Goal: Task Accomplishment & Management: Manage account settings

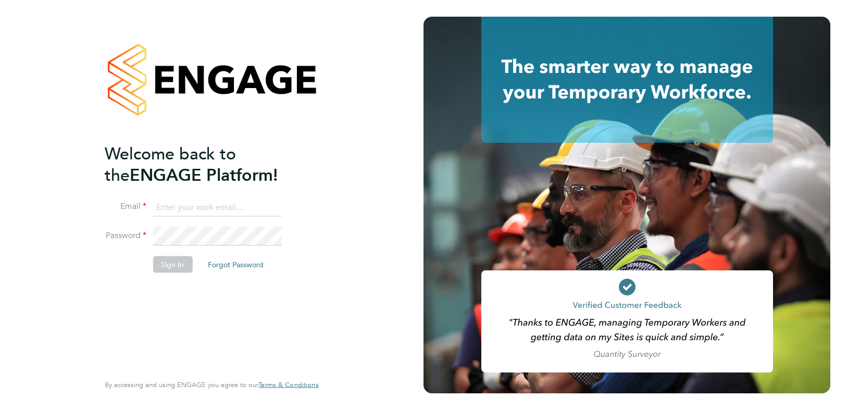
type input "[EMAIL_ADDRESS][DOMAIN_NAME]"
click at [175, 263] on button "Sign In" at bounding box center [173, 264] width 40 height 17
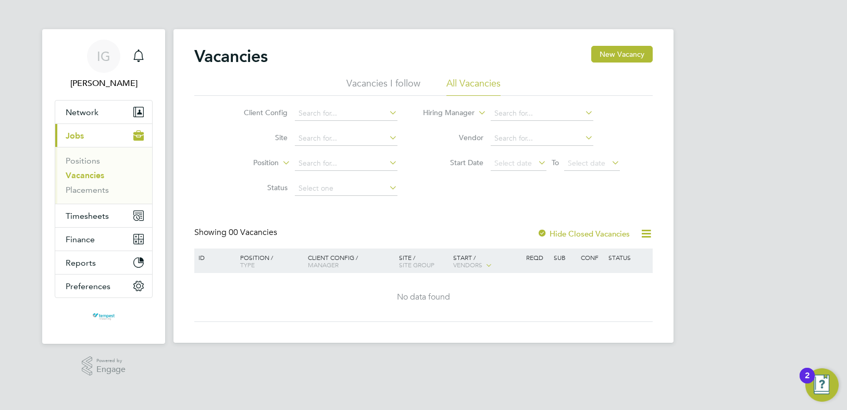
click at [536, 161] on icon at bounding box center [536, 162] width 0 height 15
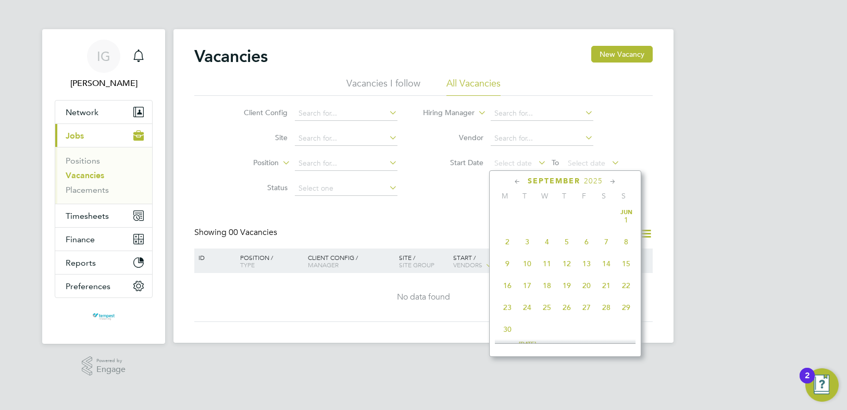
scroll to position [406, 0]
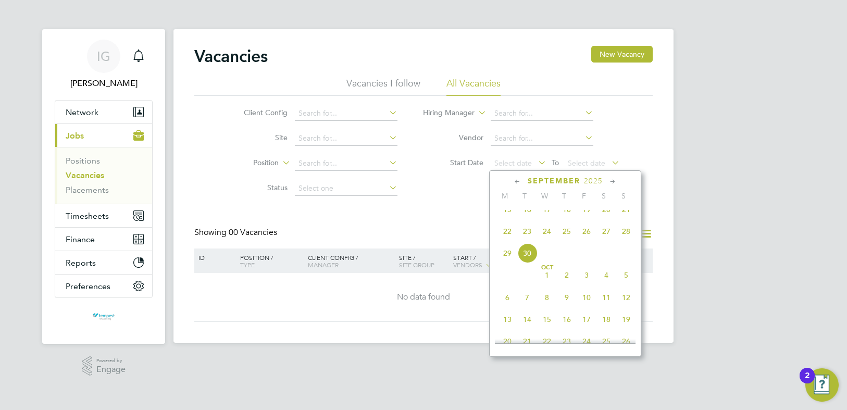
click at [509, 240] on span "22" at bounding box center [508, 232] width 20 height 20
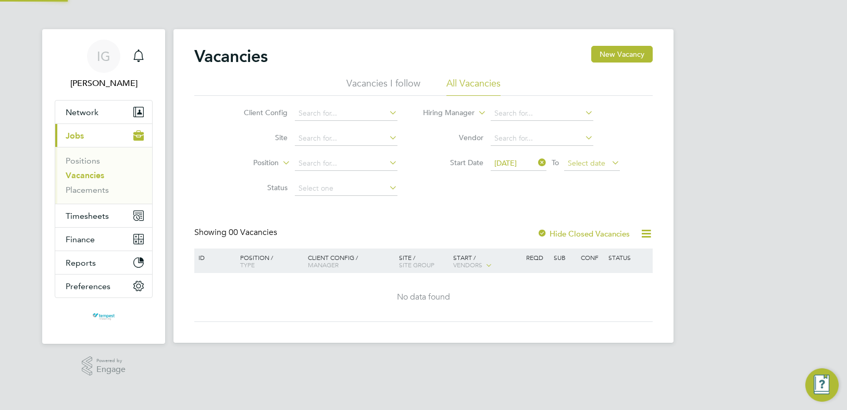
click at [595, 161] on span "Select date" at bounding box center [587, 162] width 38 height 9
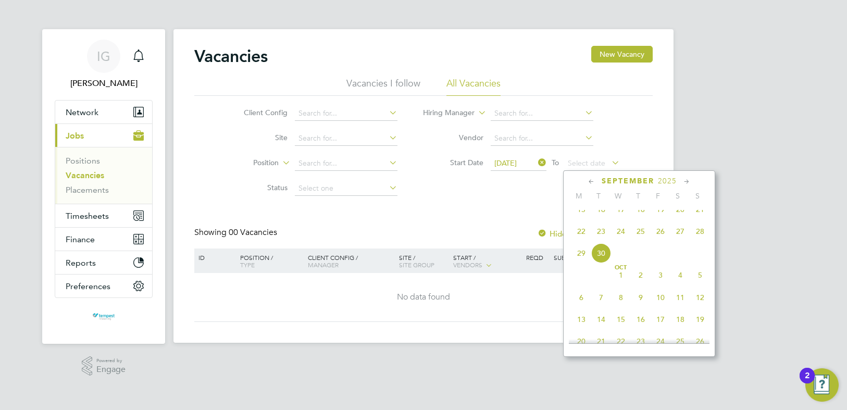
click at [699, 235] on span "28" at bounding box center [701, 232] width 20 height 20
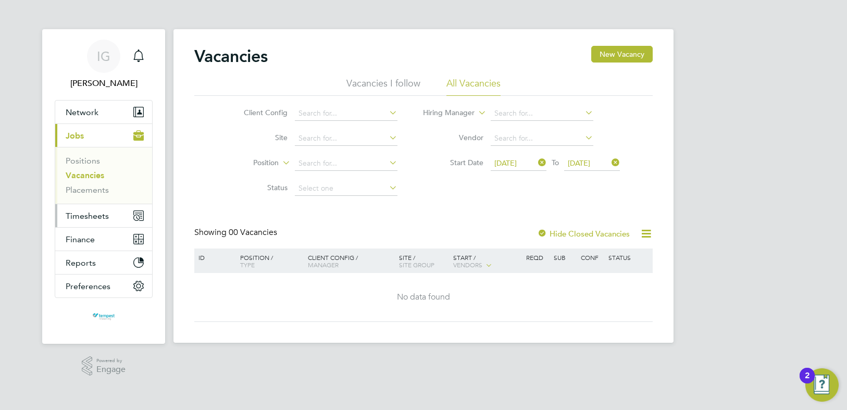
click at [98, 212] on span "Timesheets" at bounding box center [87, 216] width 43 height 10
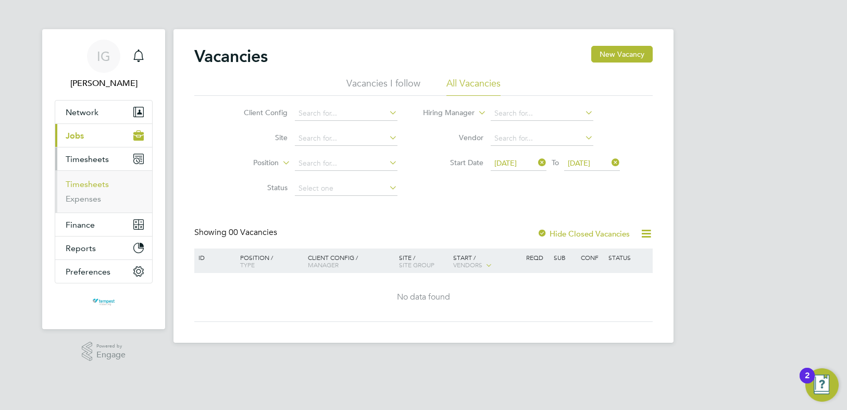
click at [89, 187] on link "Timesheets" at bounding box center [87, 184] width 43 height 10
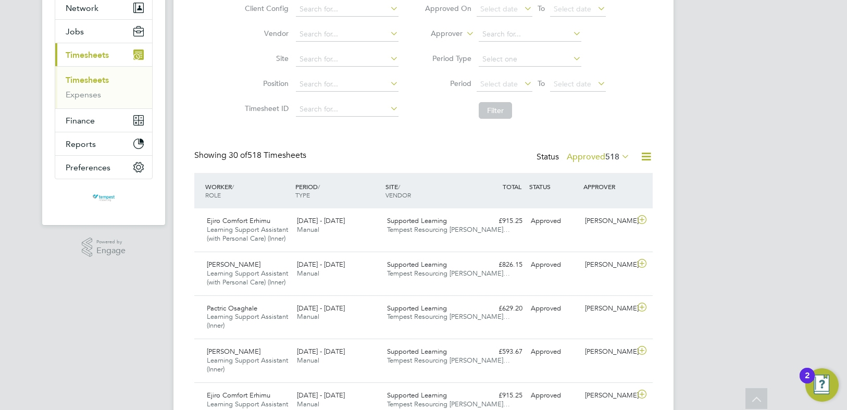
click at [522, 82] on icon at bounding box center [522, 83] width 0 height 15
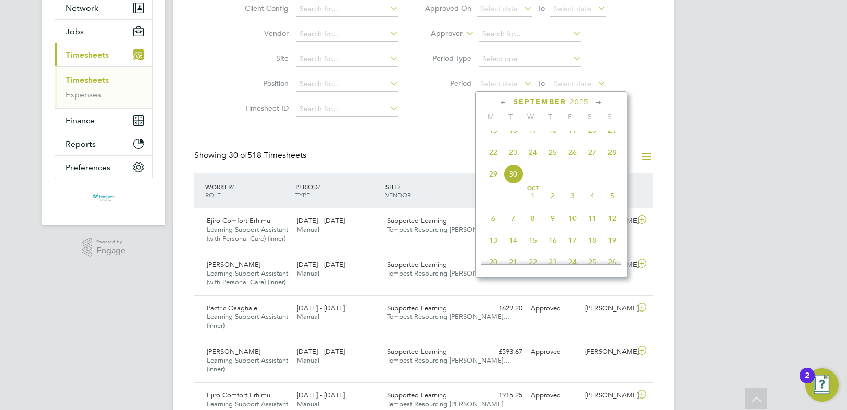
click at [495, 157] on span "22" at bounding box center [494, 152] width 20 height 20
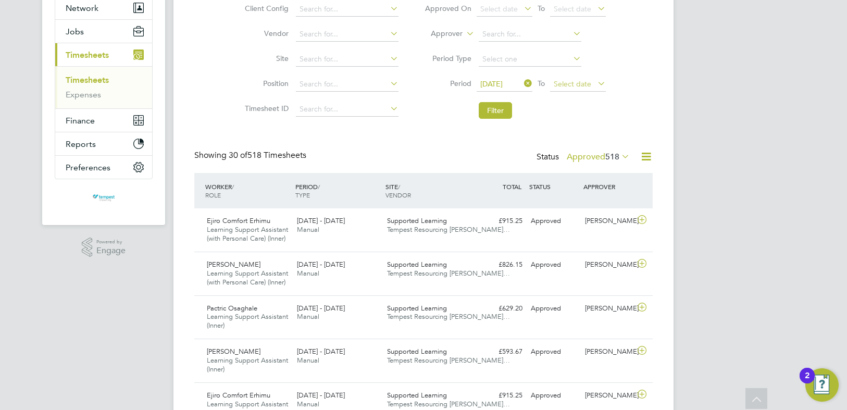
click at [575, 84] on span "Select date" at bounding box center [573, 83] width 38 height 9
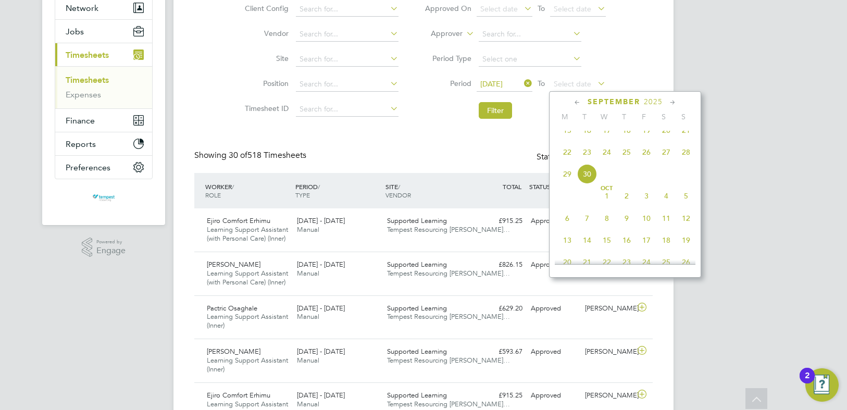
click at [687, 157] on span "28" at bounding box center [687, 152] width 20 height 20
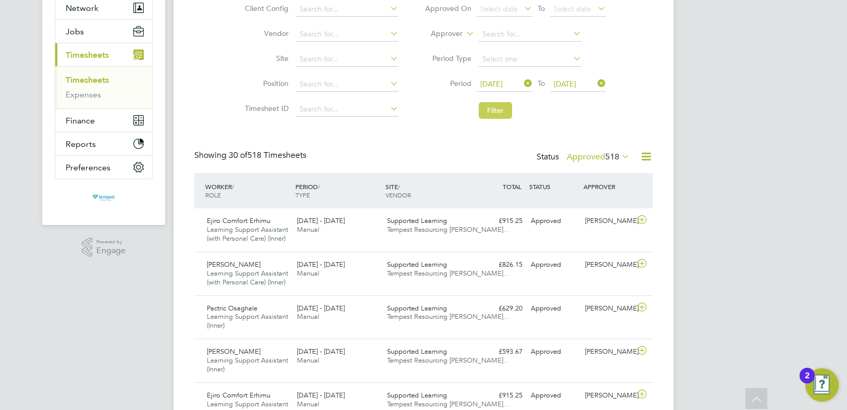
click at [497, 114] on button "Filter" at bounding box center [495, 110] width 33 height 17
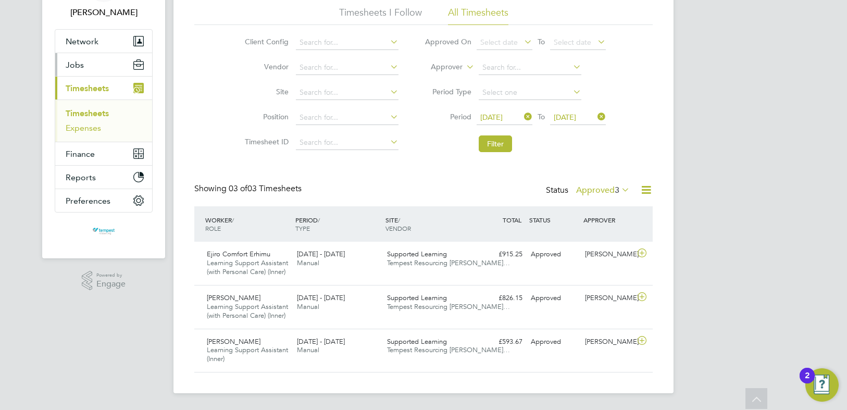
click at [90, 128] on link "Expenses" at bounding box center [83, 128] width 35 height 10
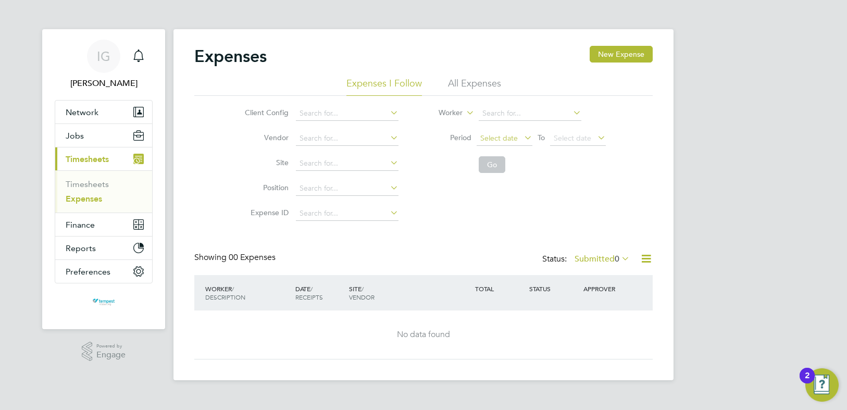
click at [518, 140] on span "Select date" at bounding box center [505, 139] width 56 height 14
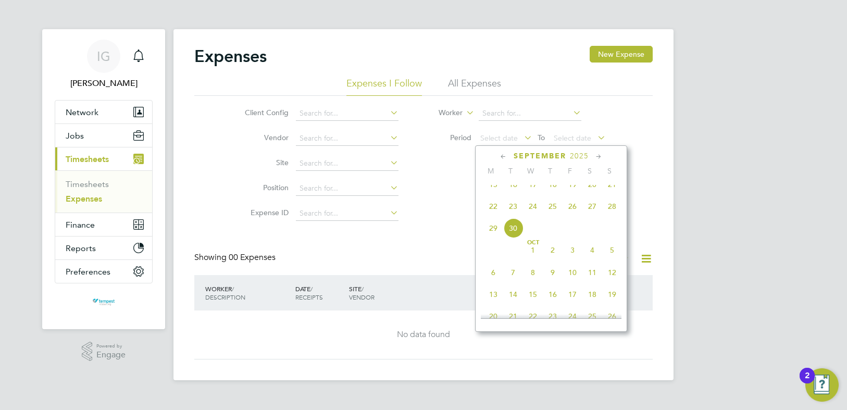
drag, startPoint x: 499, startPoint y: 217, endPoint x: 507, endPoint y: 213, distance: 9.1
click at [499, 216] on span "22" at bounding box center [494, 206] width 20 height 20
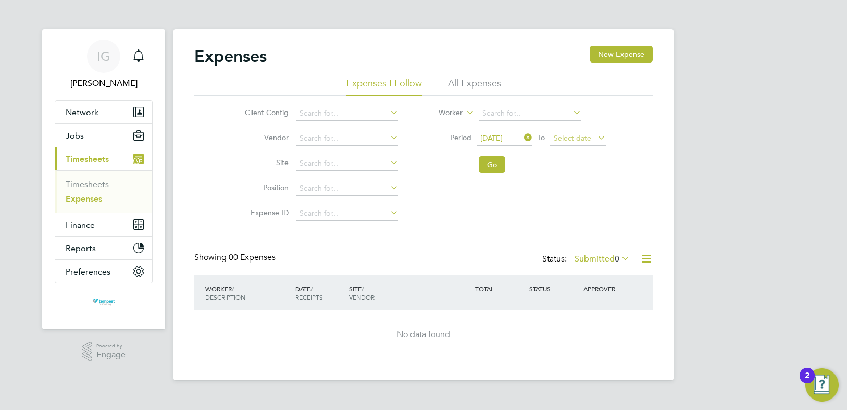
click at [588, 140] on span "Select date" at bounding box center [573, 137] width 38 height 9
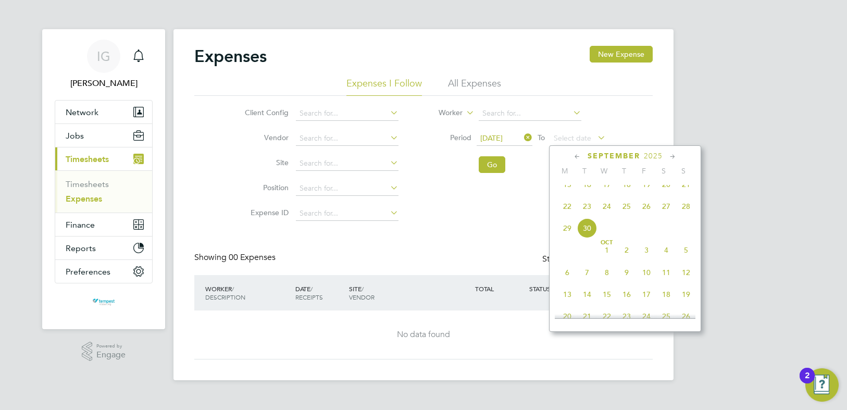
click at [685, 214] on span "28" at bounding box center [687, 206] width 20 height 20
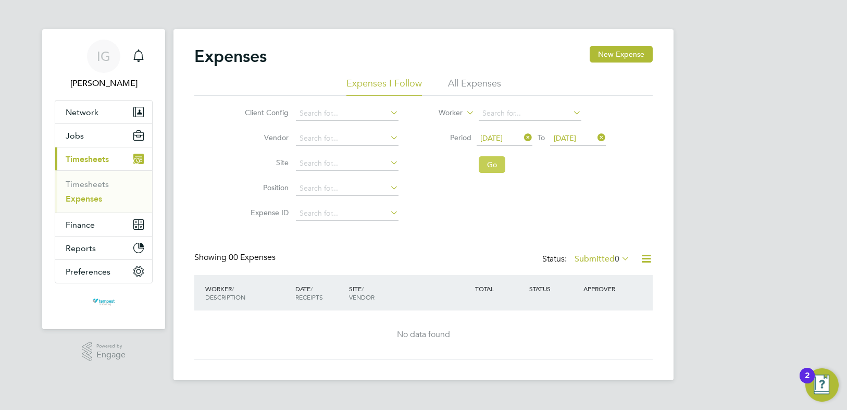
click at [494, 165] on button "Go" at bounding box center [492, 164] width 27 height 17
click at [110, 140] on button "Jobs" at bounding box center [103, 135] width 97 height 23
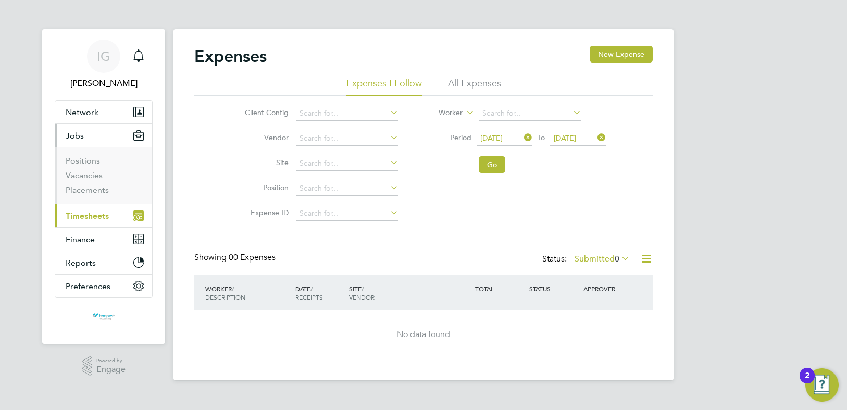
click at [87, 219] on span "Timesheets" at bounding box center [87, 216] width 43 height 10
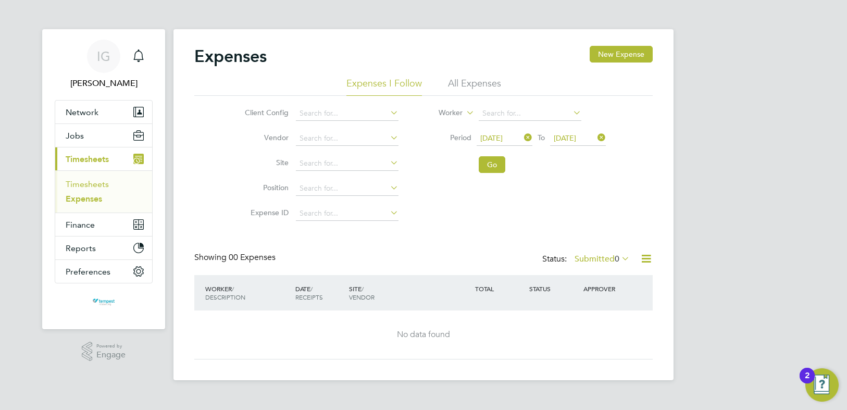
click at [100, 182] on link "Timesheets" at bounding box center [87, 184] width 43 height 10
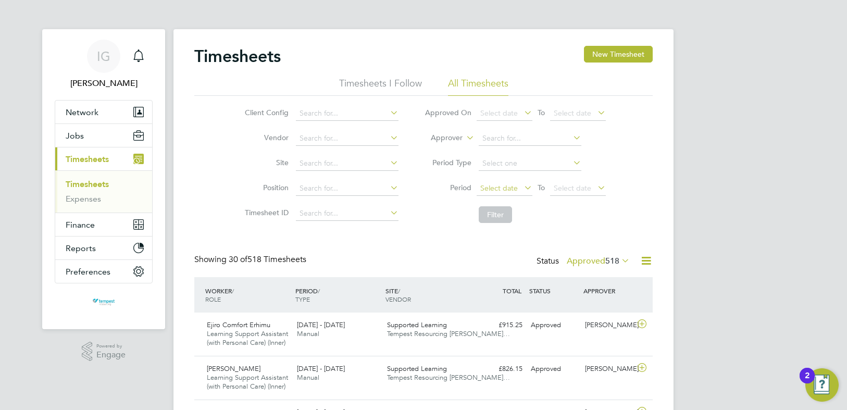
click at [521, 187] on span "Select date" at bounding box center [505, 189] width 56 height 14
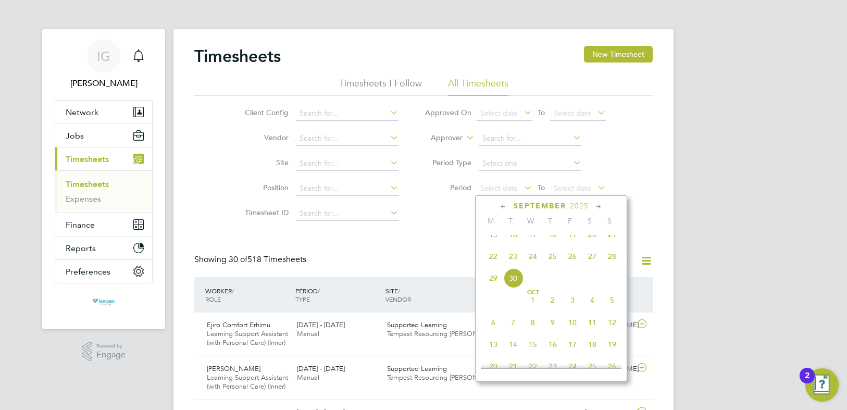
click at [495, 266] on span "22" at bounding box center [494, 257] width 20 height 20
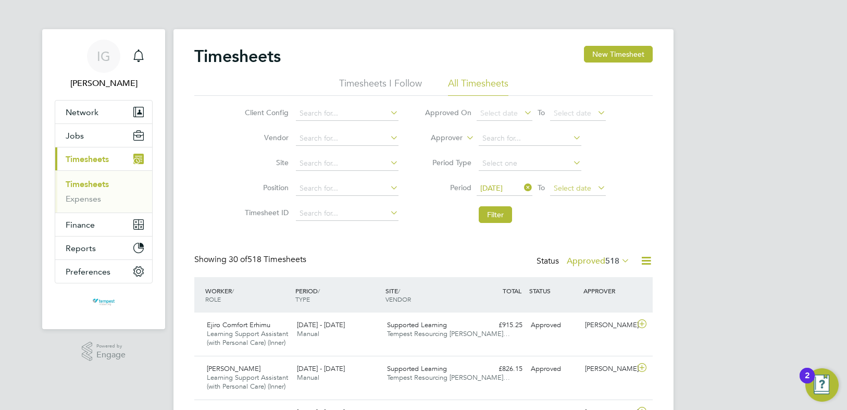
click at [573, 187] on span "Select date" at bounding box center [573, 187] width 38 height 9
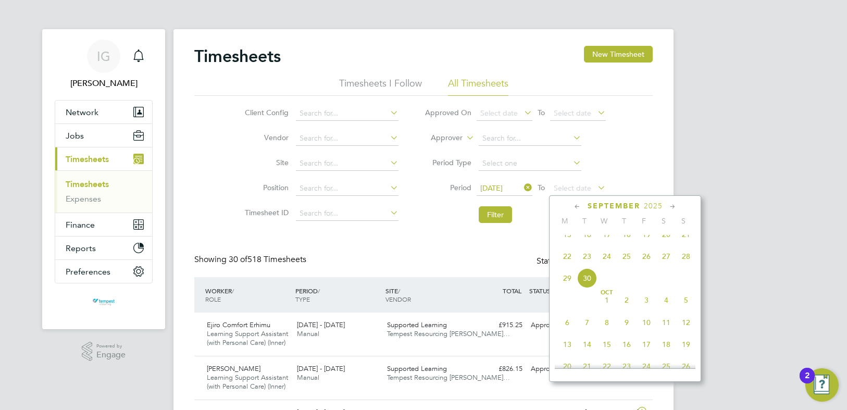
click at [685, 263] on span "28" at bounding box center [687, 257] width 20 height 20
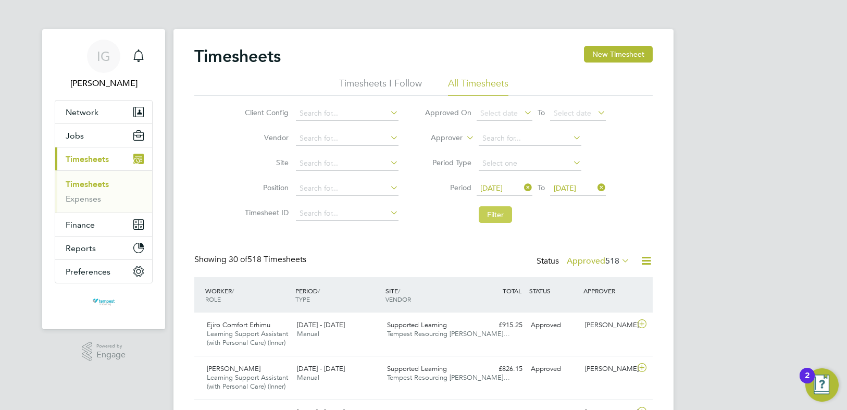
click at [499, 221] on button "Filter" at bounding box center [495, 214] width 33 height 17
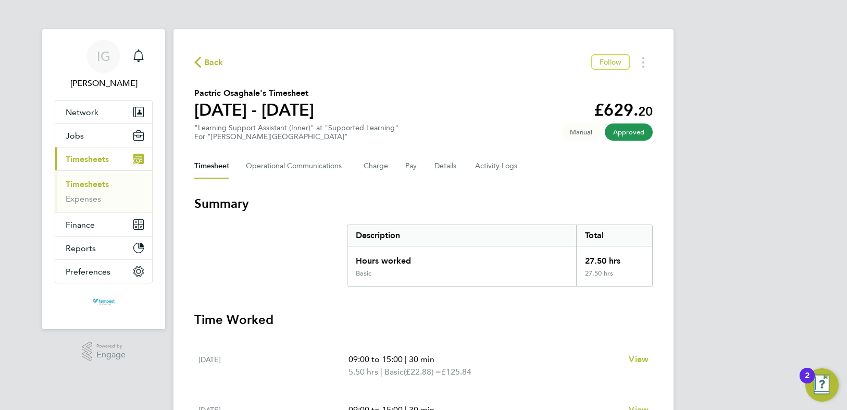
click at [92, 179] on link "Timesheets" at bounding box center [87, 184] width 43 height 10
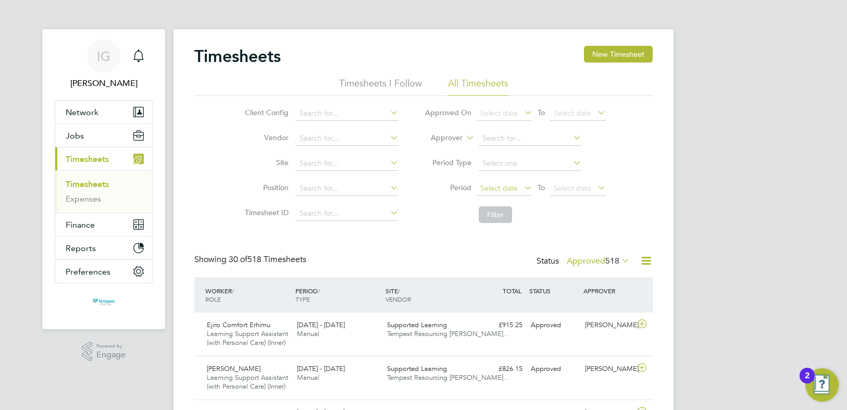
click at [509, 188] on span "Select date" at bounding box center [500, 187] width 38 height 9
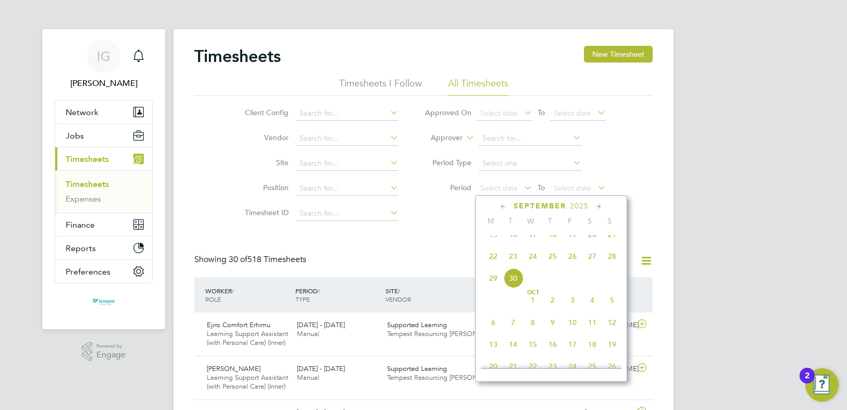
click at [497, 266] on span "22" at bounding box center [494, 257] width 20 height 20
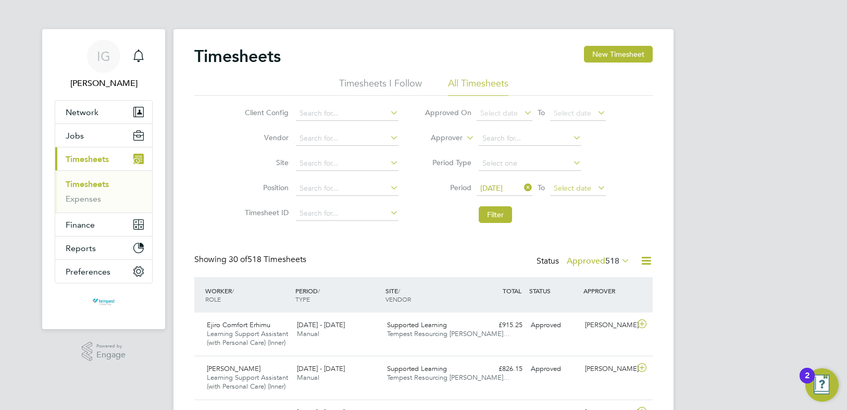
click at [587, 188] on span "Select date" at bounding box center [573, 187] width 38 height 9
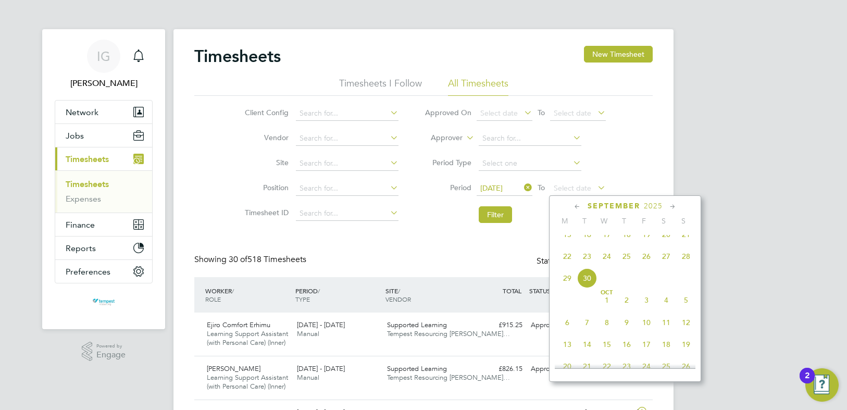
click at [681, 262] on span "28" at bounding box center [687, 257] width 20 height 20
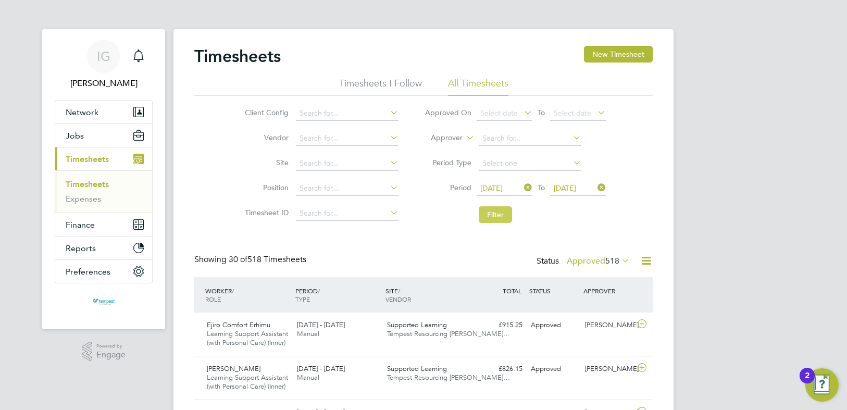
click at [511, 223] on button "Filter" at bounding box center [495, 214] width 33 height 17
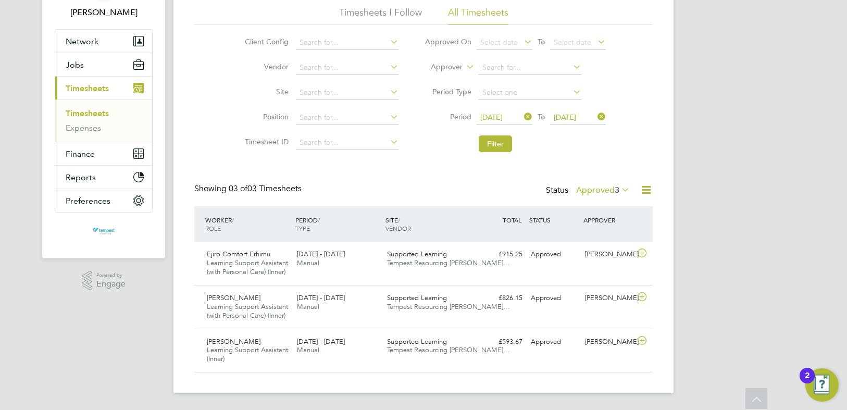
click at [507, 112] on span "22 Sep 2025" at bounding box center [505, 118] width 56 height 14
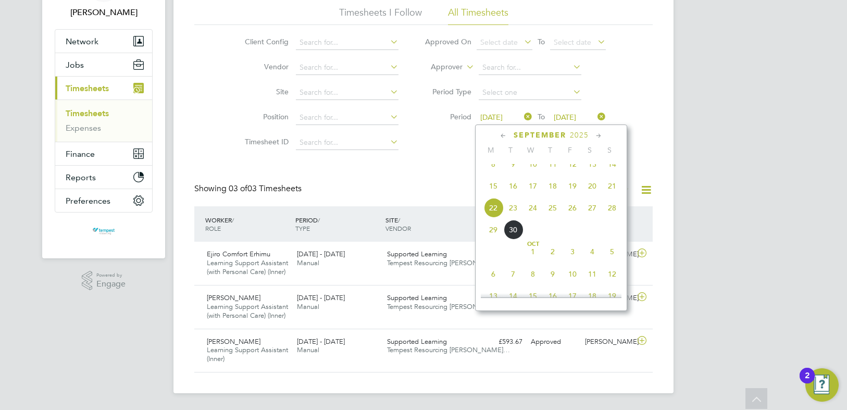
click at [596, 115] on icon at bounding box center [596, 116] width 0 height 15
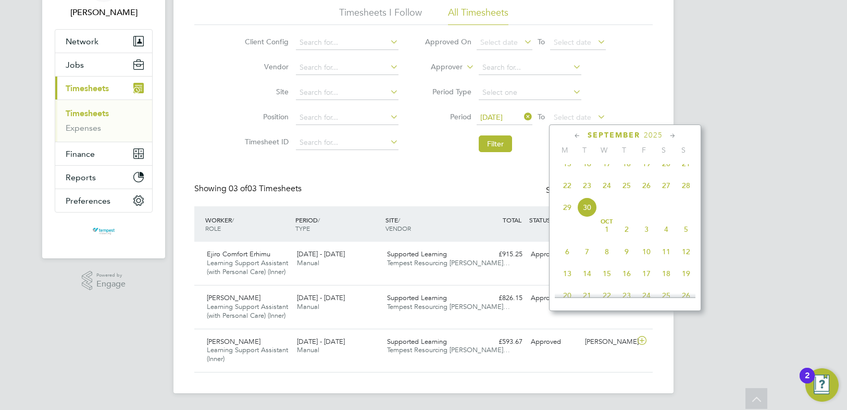
click at [606, 239] on span "Oct 1" at bounding box center [607, 229] width 20 height 20
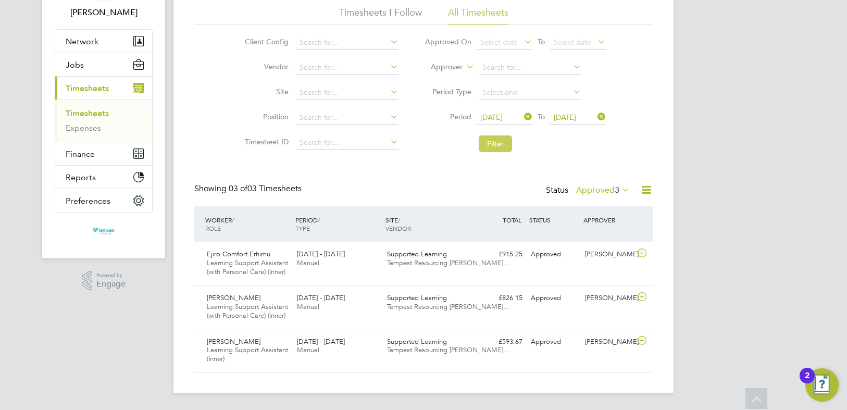
click at [489, 148] on button "Filter" at bounding box center [495, 144] width 33 height 17
